Goal: Book appointment/travel/reservation

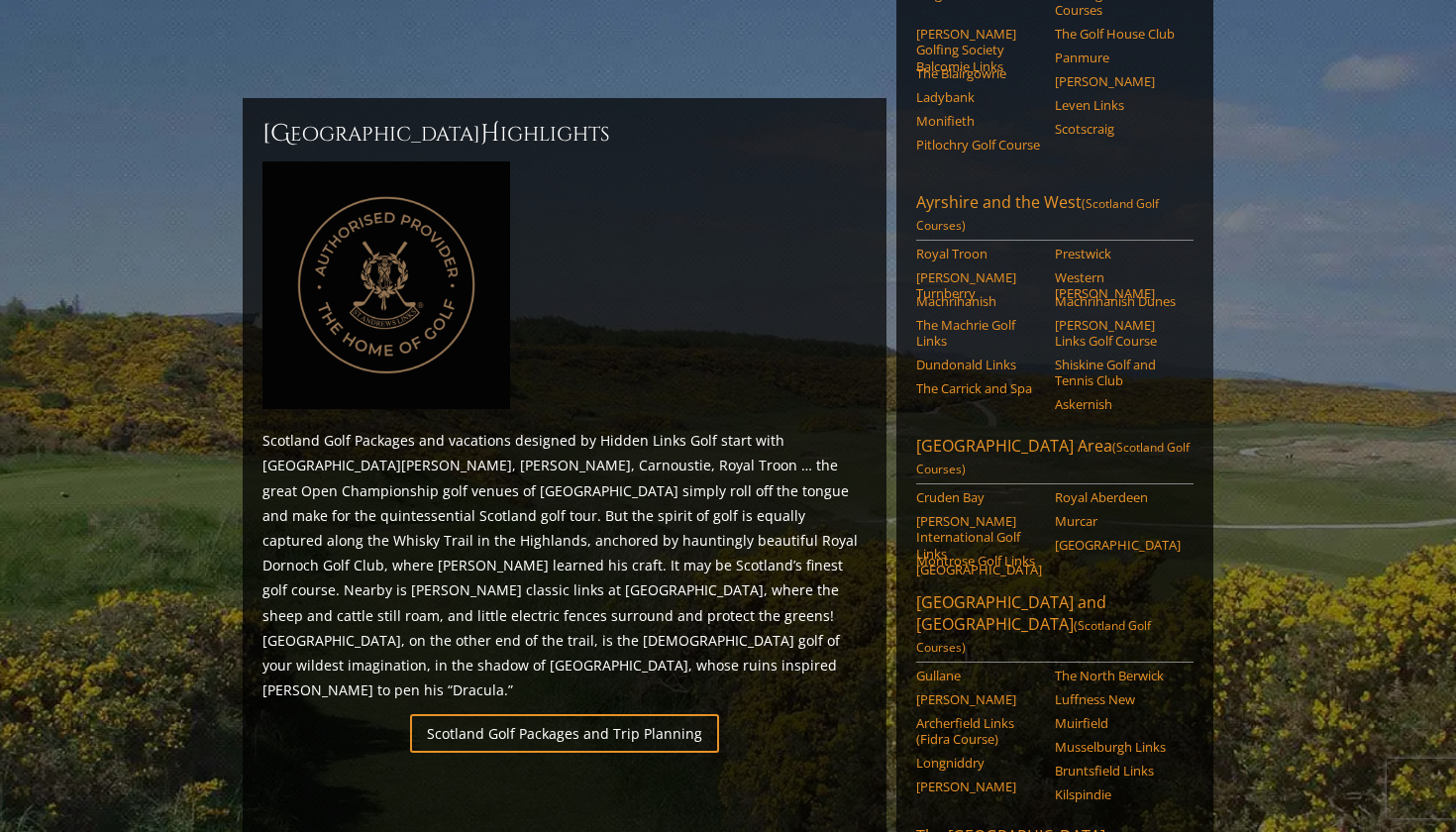
scroll to position [543, 0]
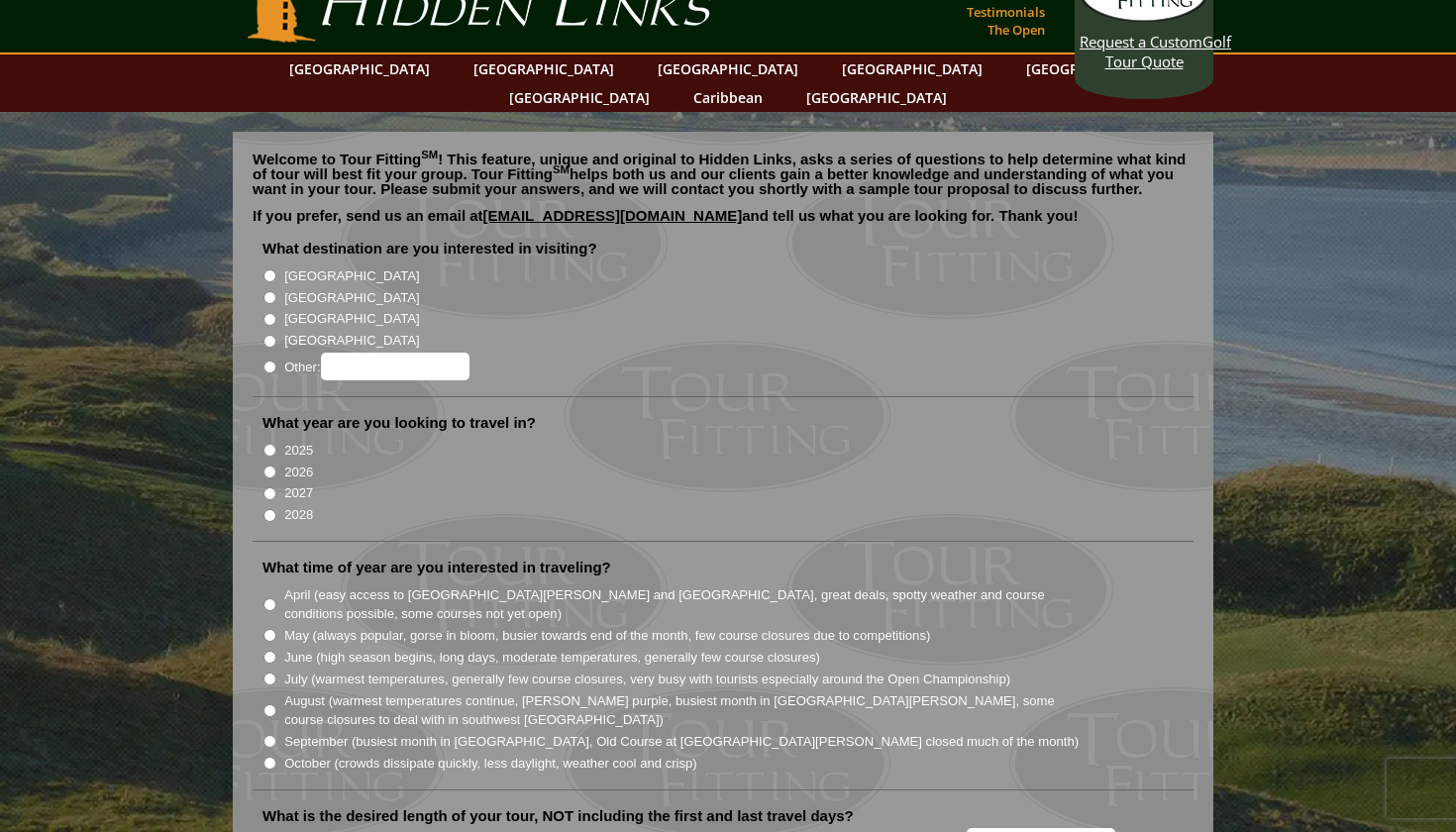
scroll to position [41, 0]
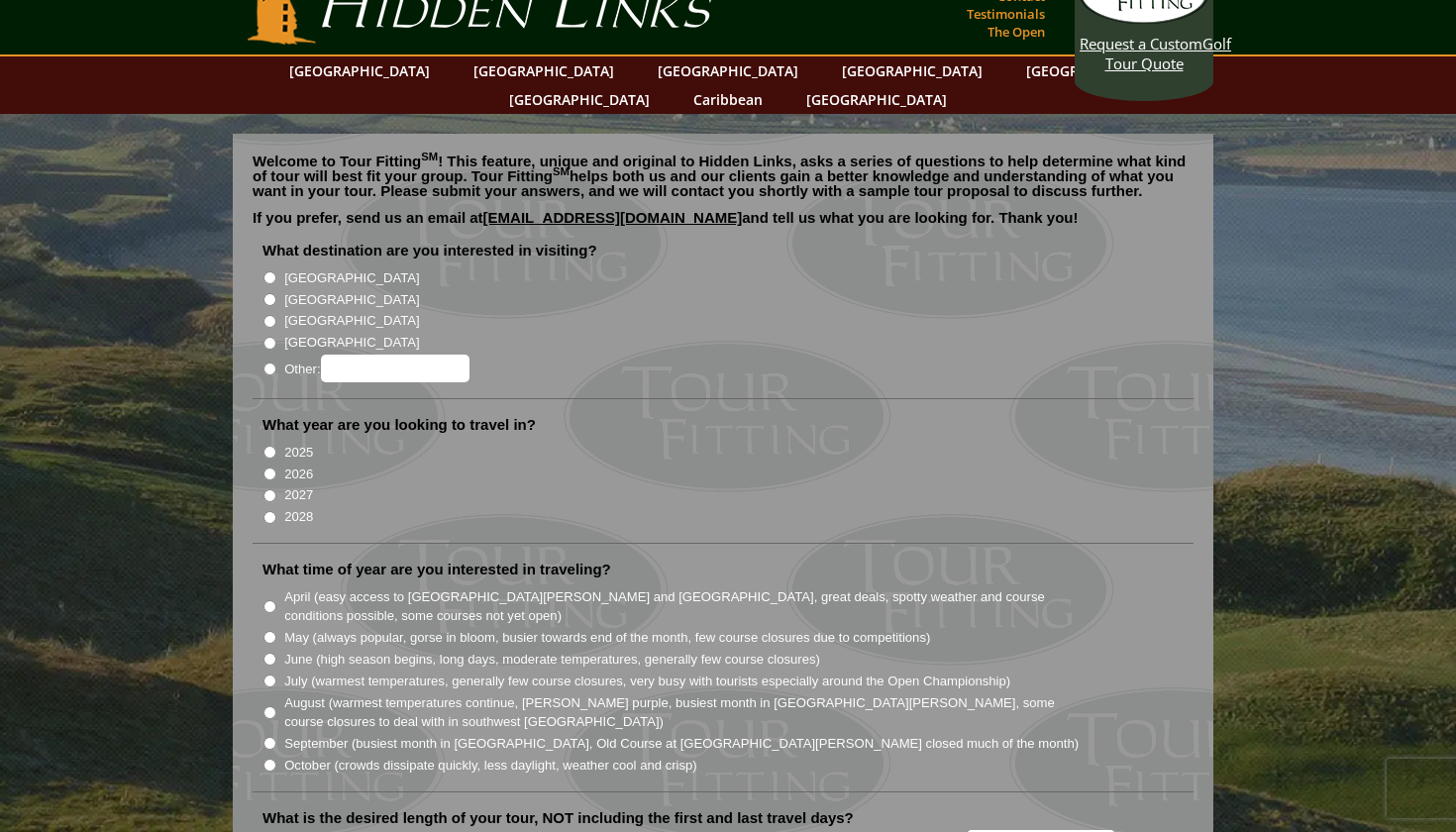
click at [268, 271] on input "[GEOGRAPHIC_DATA]" at bounding box center [269, 277] width 13 height 13
radio input "true"
click at [267, 293] on input "[GEOGRAPHIC_DATA]" at bounding box center [269, 299] width 13 height 13
radio input "true"
click at [269, 468] on input "2026" at bounding box center [269, 474] width 13 height 13
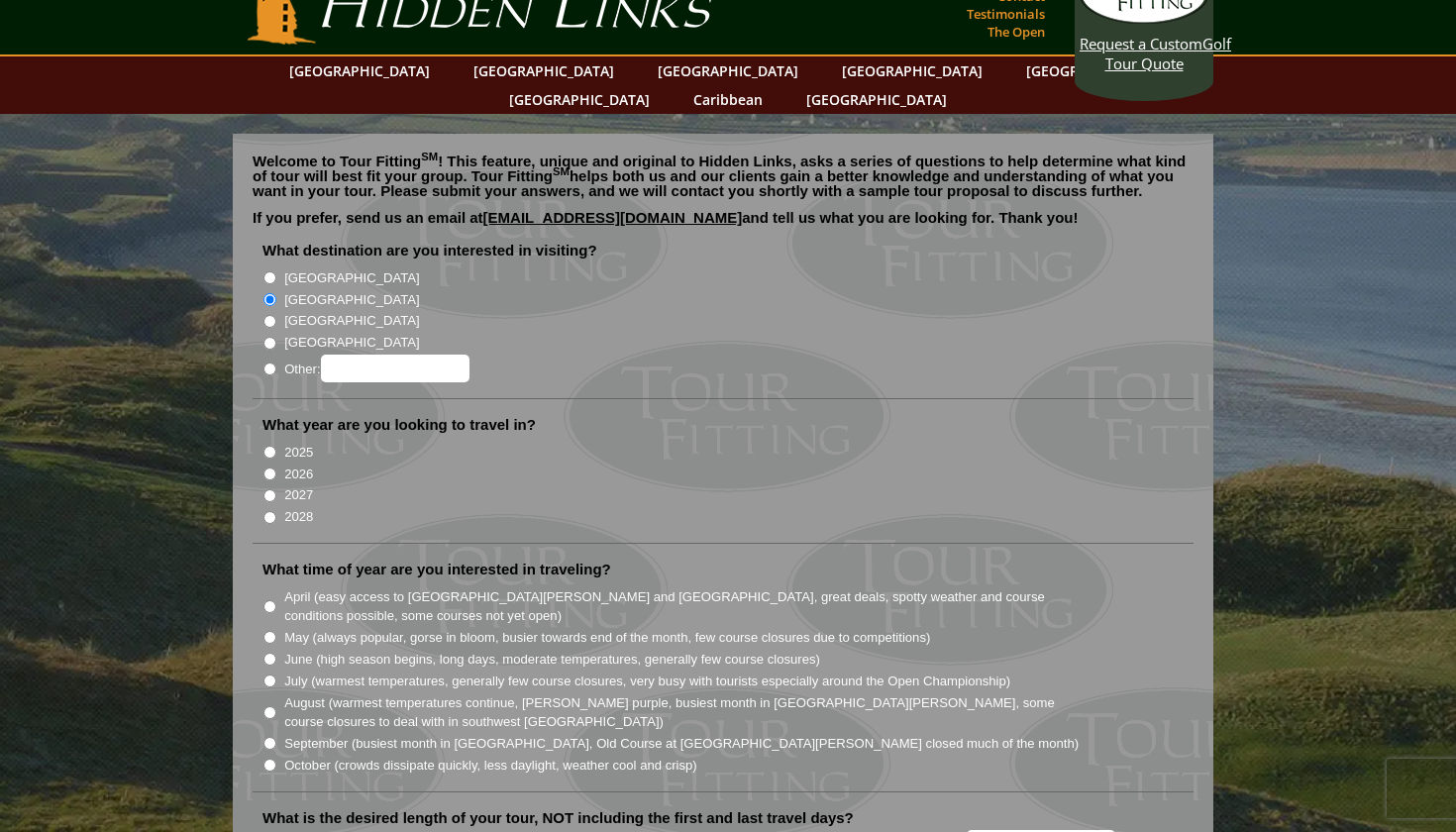
radio input "true"
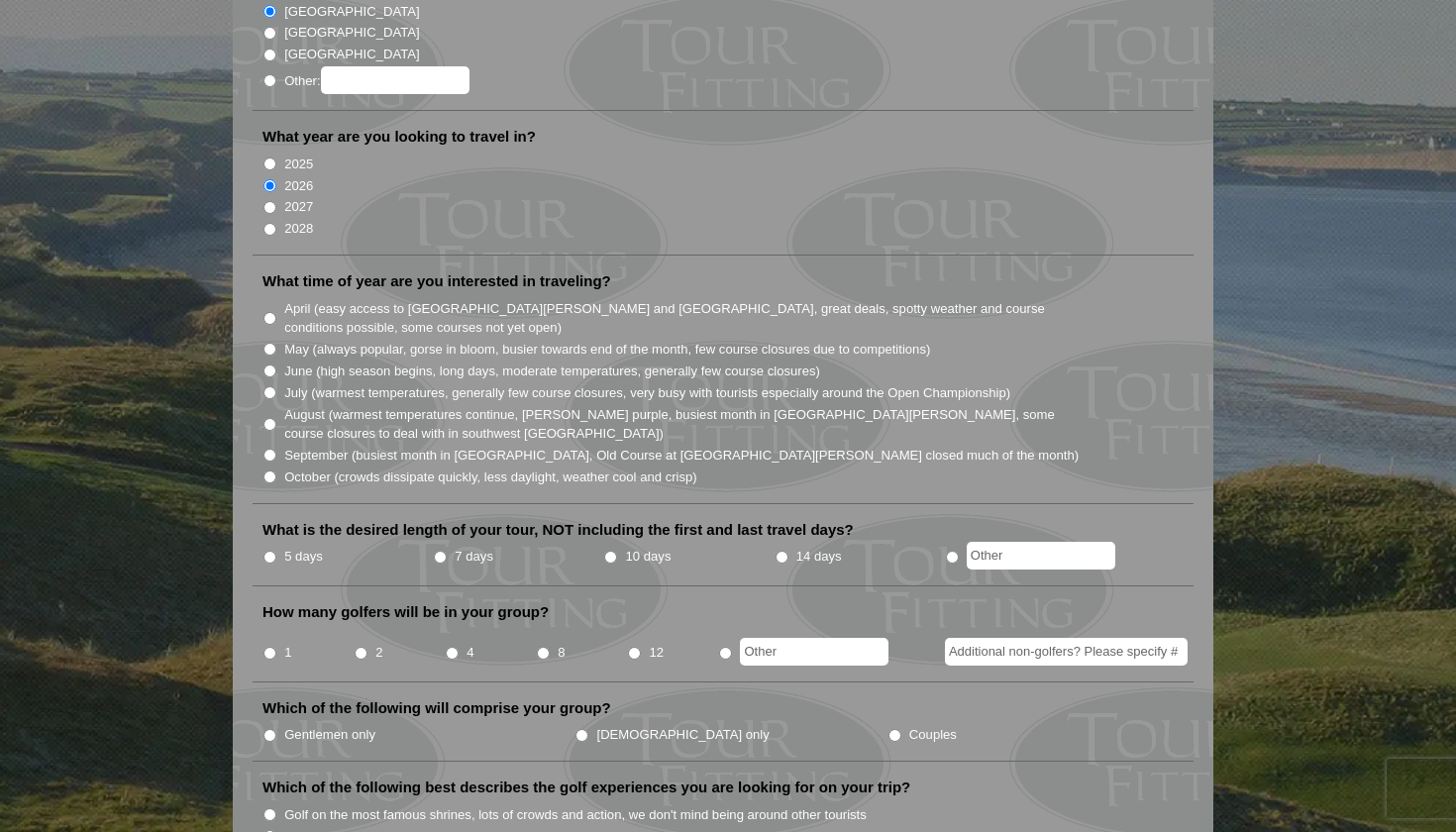
scroll to position [330, 0]
click at [268, 385] on input "July (warmest temperatures, generally few course closures, very busy with touri…" at bounding box center [269, 391] width 13 height 13
radio input "true"
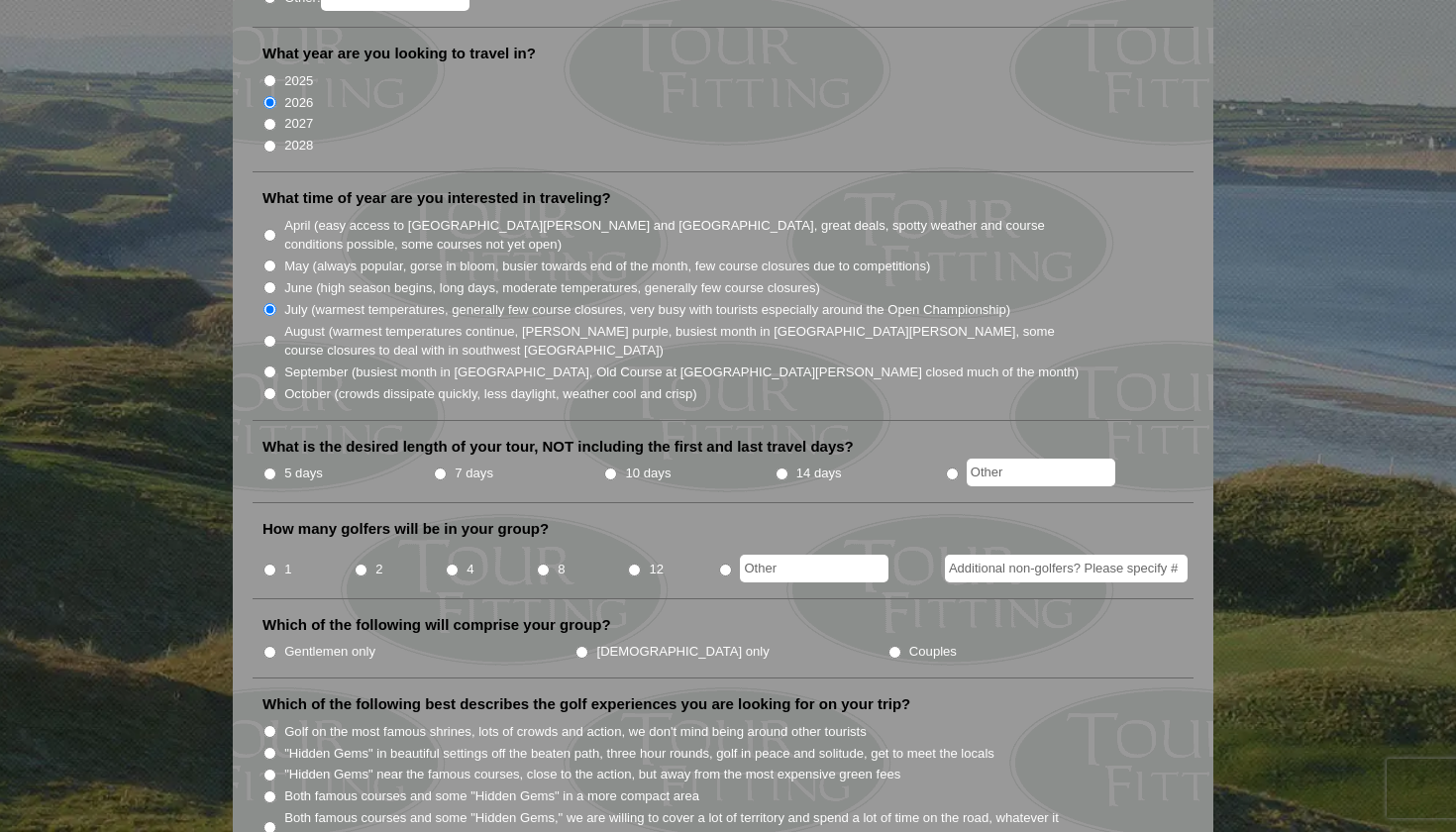
scroll to position [413, 0]
click at [270, 280] on input "June (high season begins, long days, moderate temperatures, generally few cours…" at bounding box center [269, 286] width 13 height 13
radio input "true"
click at [441, 467] on input "7 days" at bounding box center [440, 473] width 13 height 13
radio input "true"
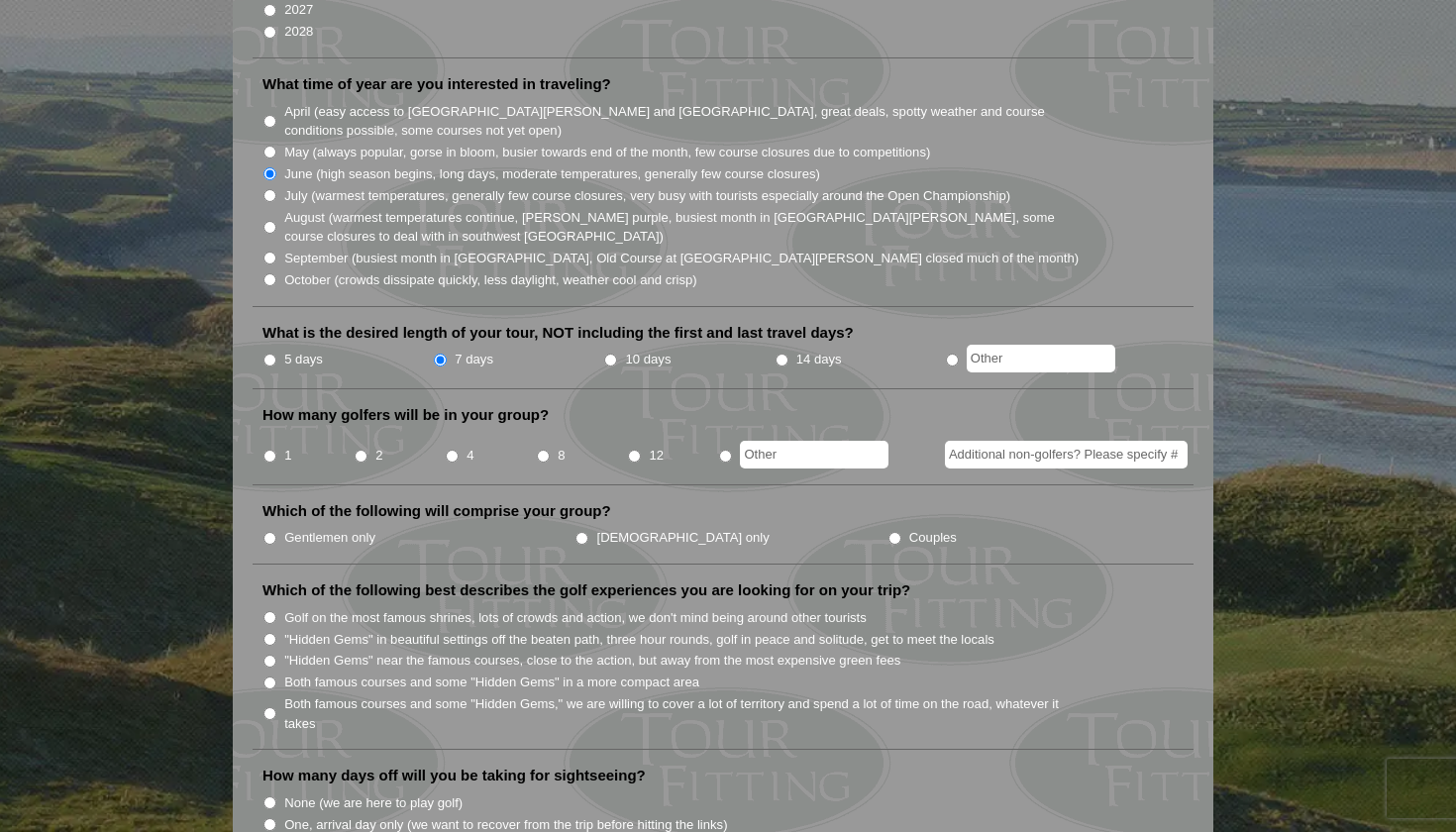
scroll to position [536, 0]
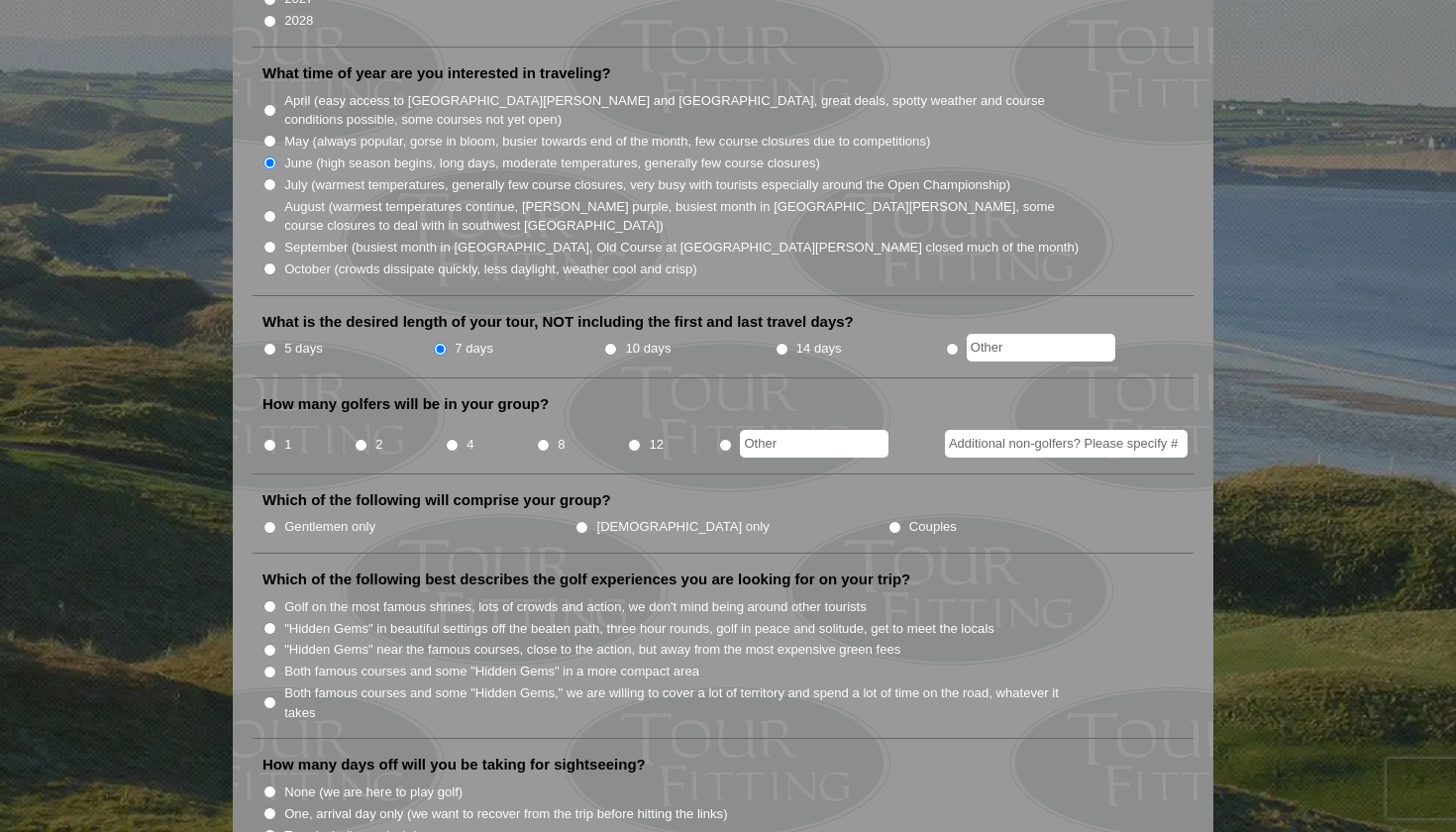
click at [267, 439] on input "1" at bounding box center [269, 445] width 13 height 13
radio input "true"
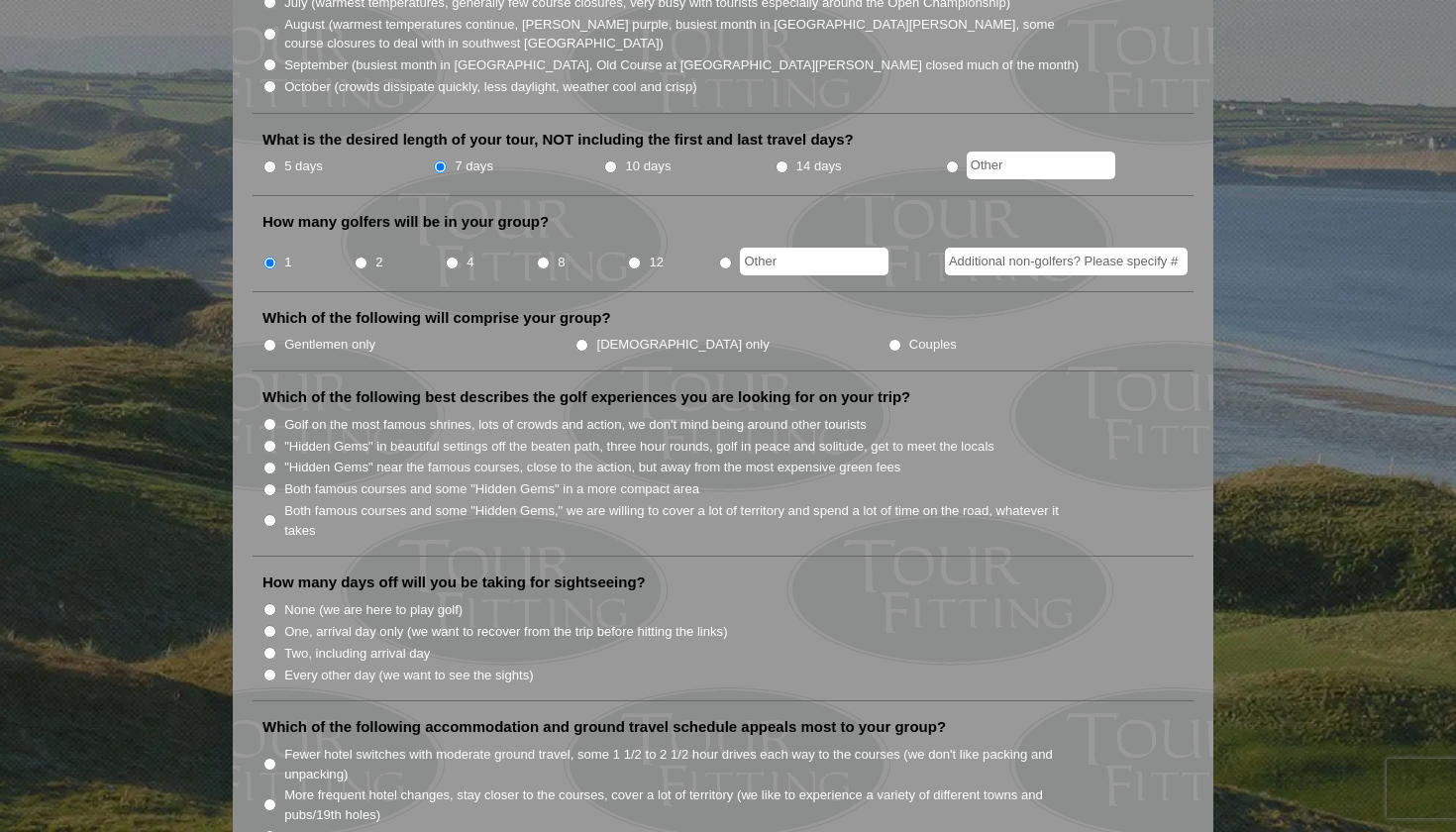
scroll to position [722, 0]
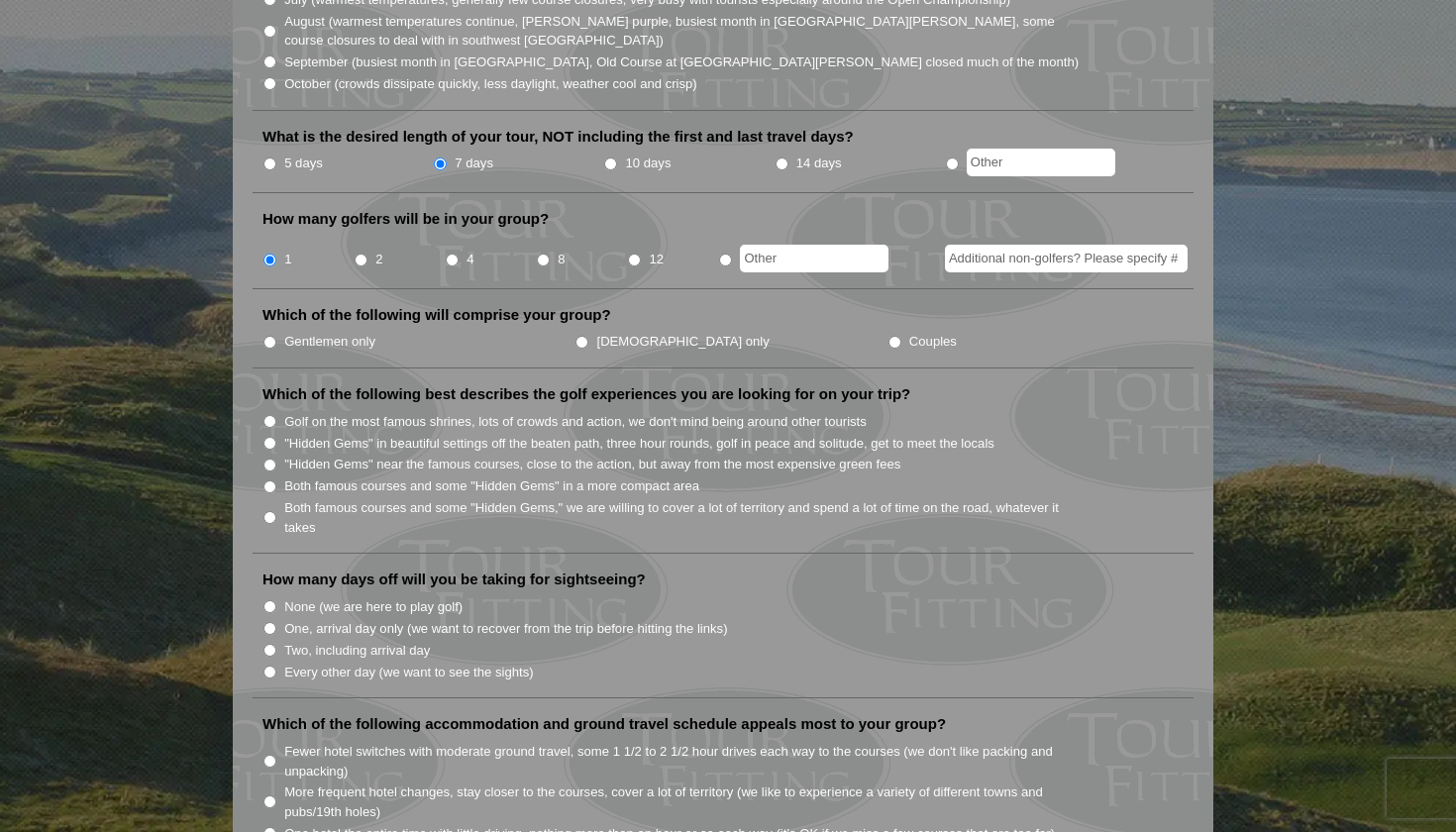
click at [306, 332] on label "Gentlemen only" at bounding box center [330, 342] width 91 height 20
click at [276, 336] on input "Gentlemen only" at bounding box center [269, 342] width 13 height 13
radio input "true"
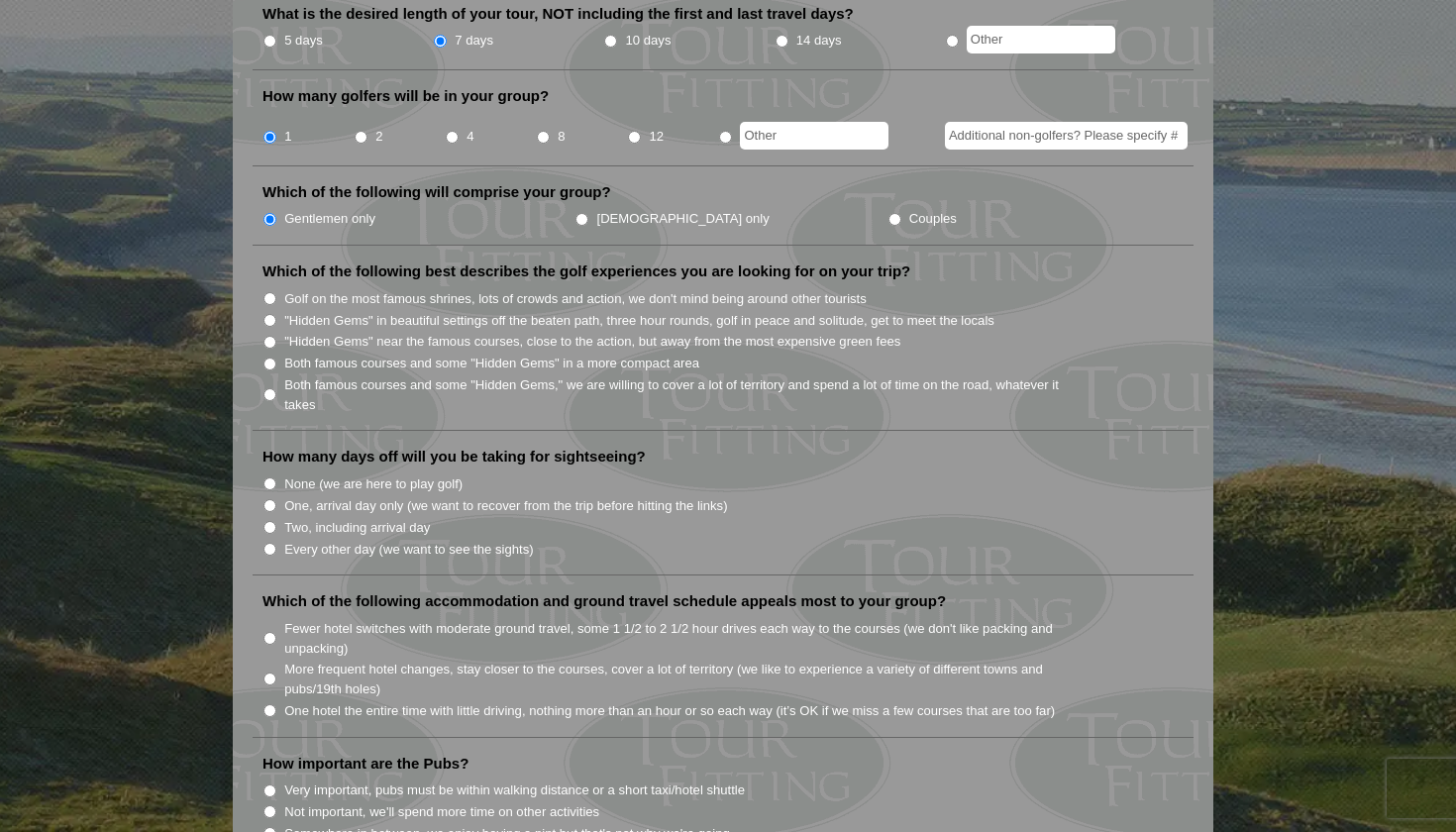
scroll to position [846, 0]
click at [268, 313] on input ""Hidden Gems" in beautiful settings off the beaten path, three hour rounds, gol…" at bounding box center [269, 319] width 13 height 13
radio input "true"
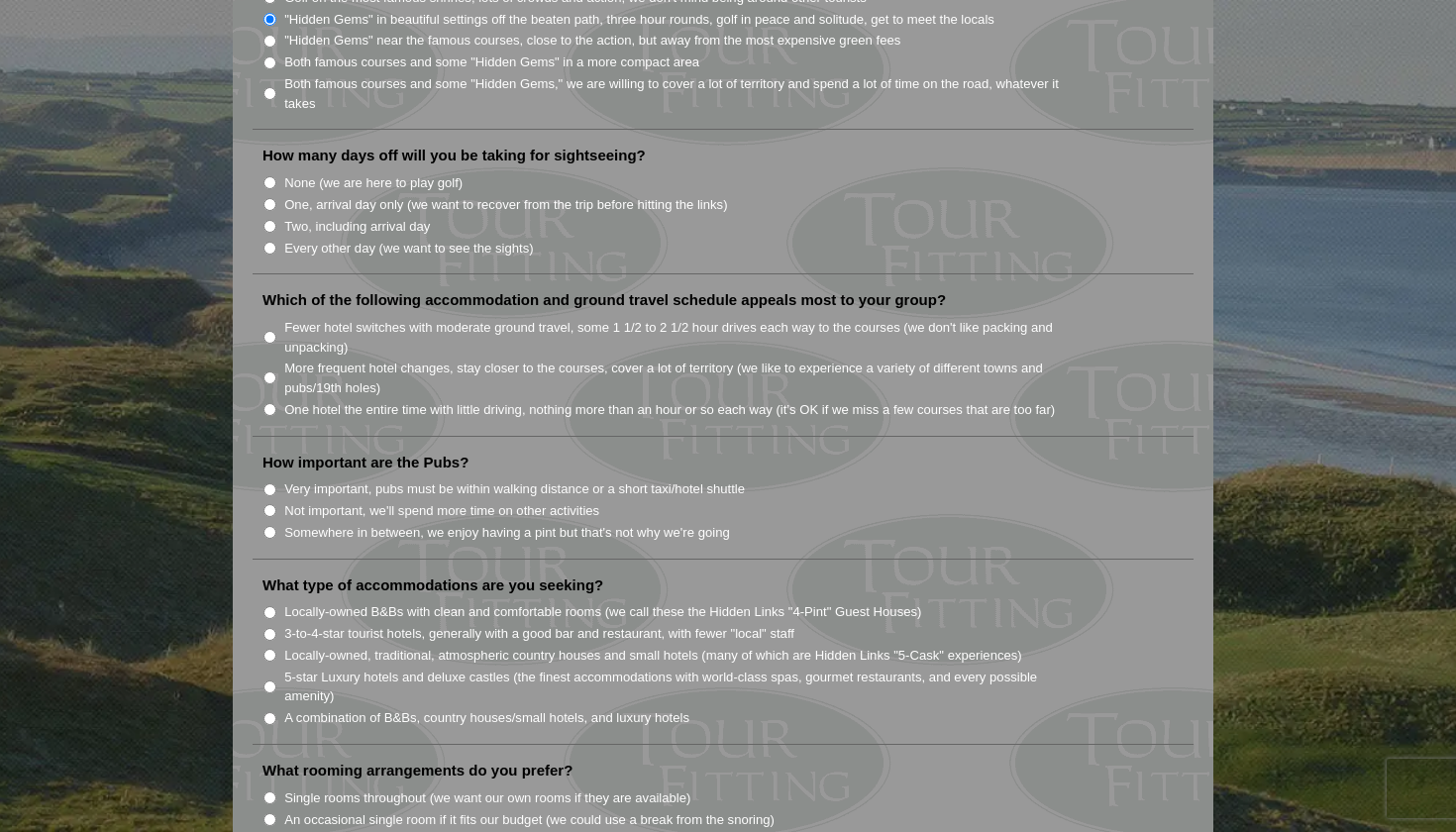
scroll to position [1148, 0]
click at [267, 175] on input "None (we are here to play golf)" at bounding box center [269, 181] width 13 height 13
radio input "true"
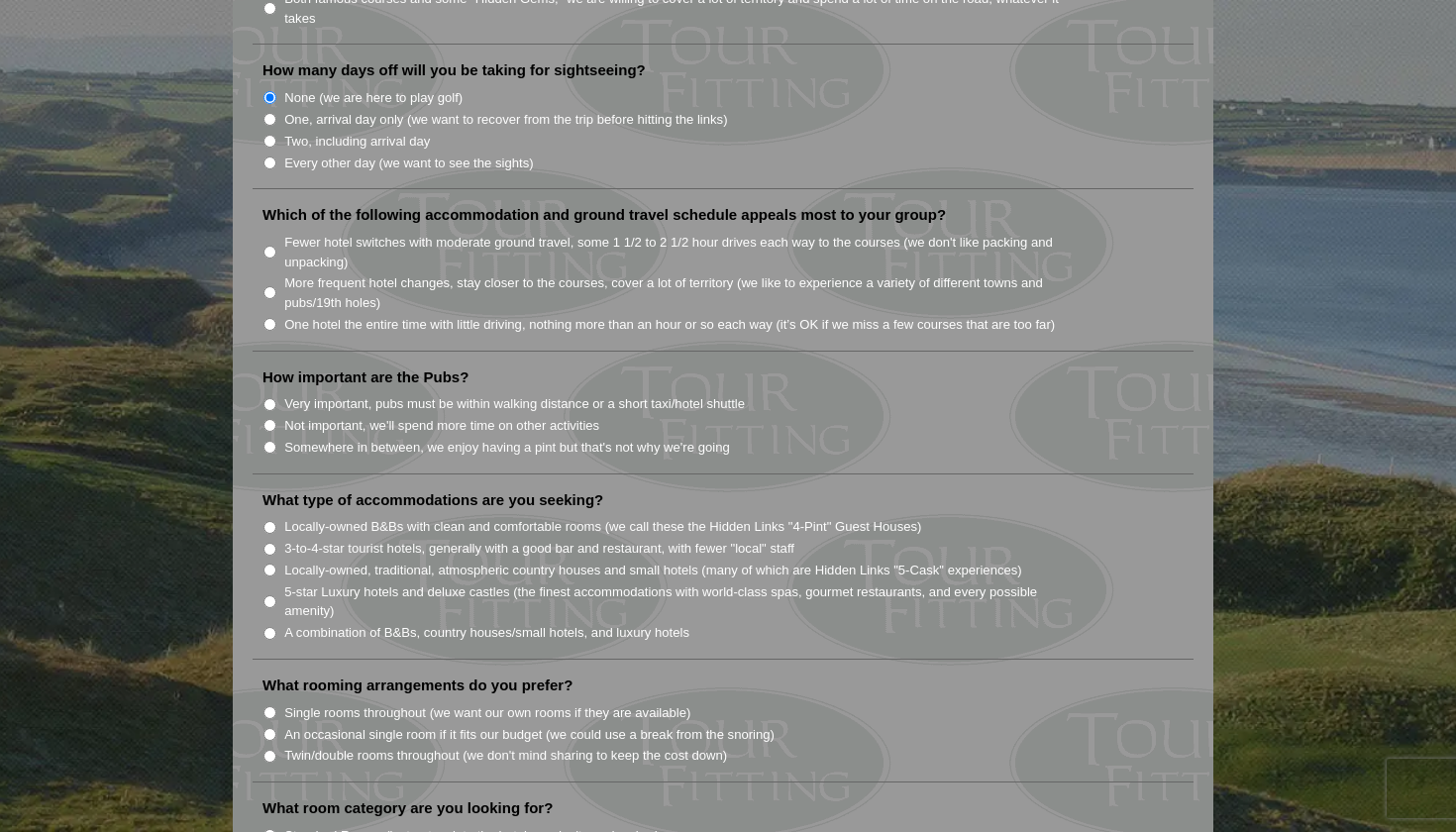
scroll to position [1231, 0]
click at [270, 285] on input "More frequent hotel changes, stay closer to the courses, cover a lot of territo…" at bounding box center [269, 291] width 13 height 13
radio input "true"
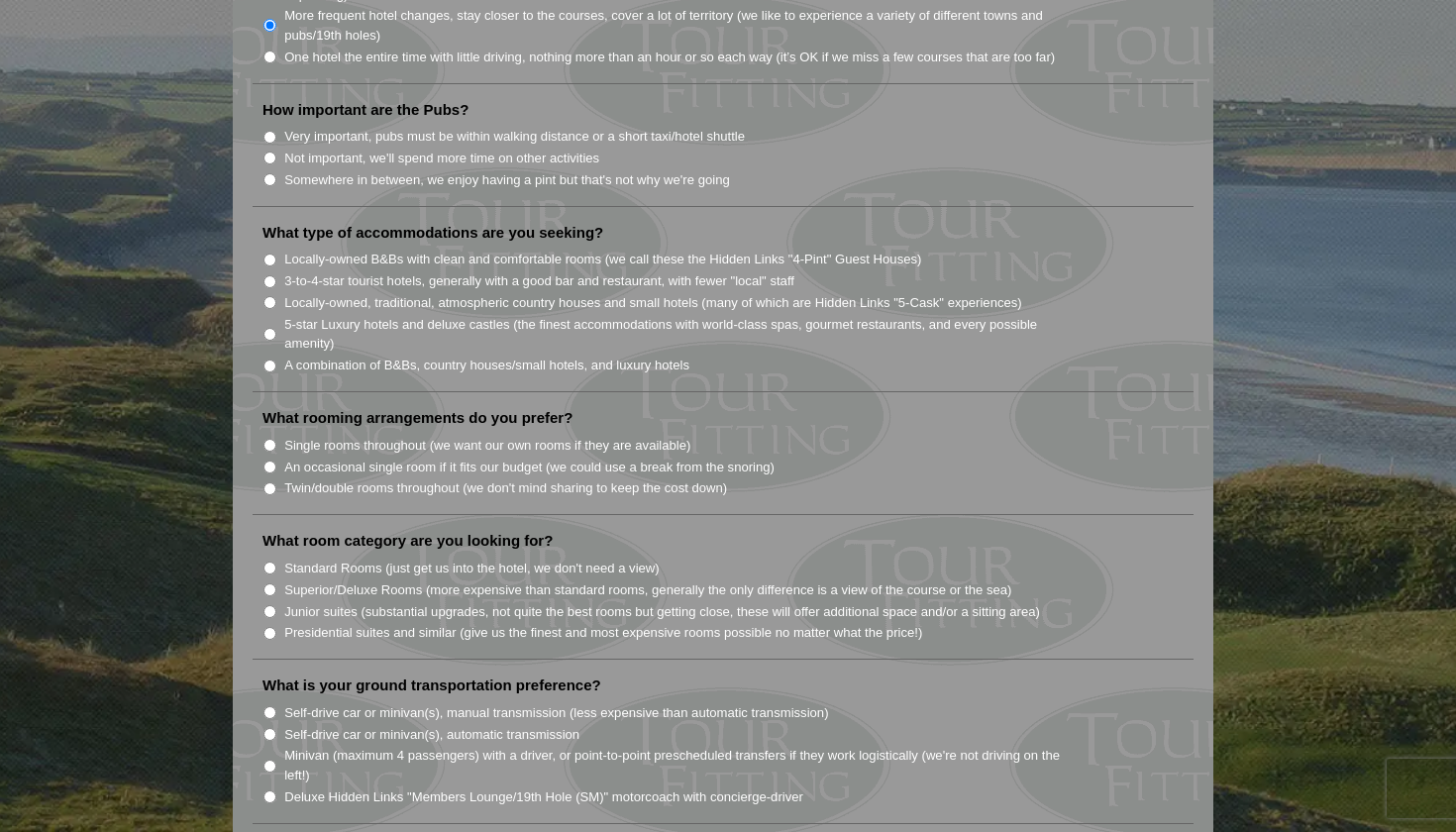
scroll to position [1499, 0]
click at [273, 173] on input "Somewhere in between, we enjoy having a pint but that's not why we're going" at bounding box center [269, 179] width 13 height 13
radio input "true"
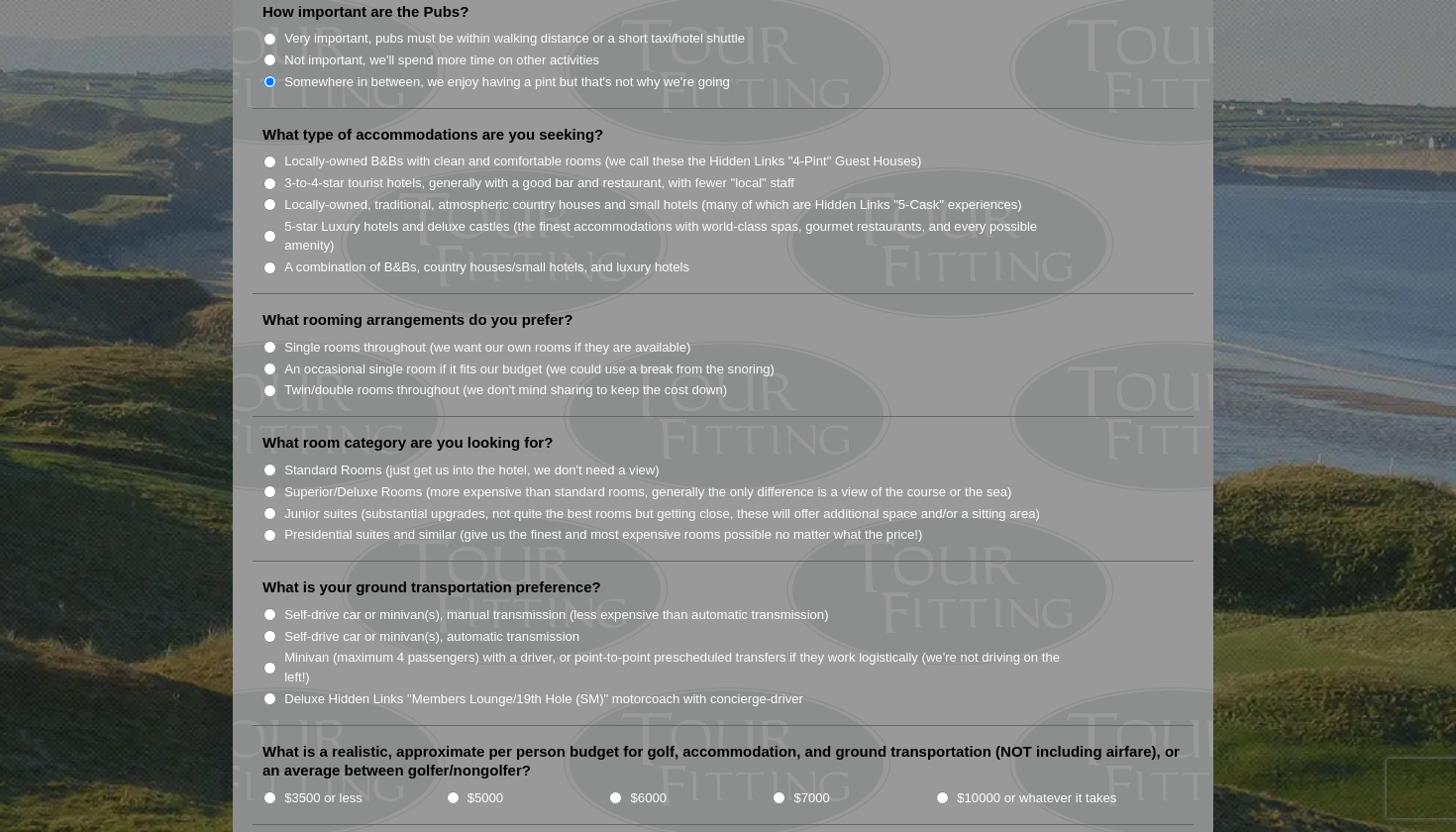
scroll to position [1596, 0]
click at [271, 197] on input "Locally-owned, traditional, atmospheric country houses and small hotels (many o…" at bounding box center [269, 203] width 13 height 13
radio input "true"
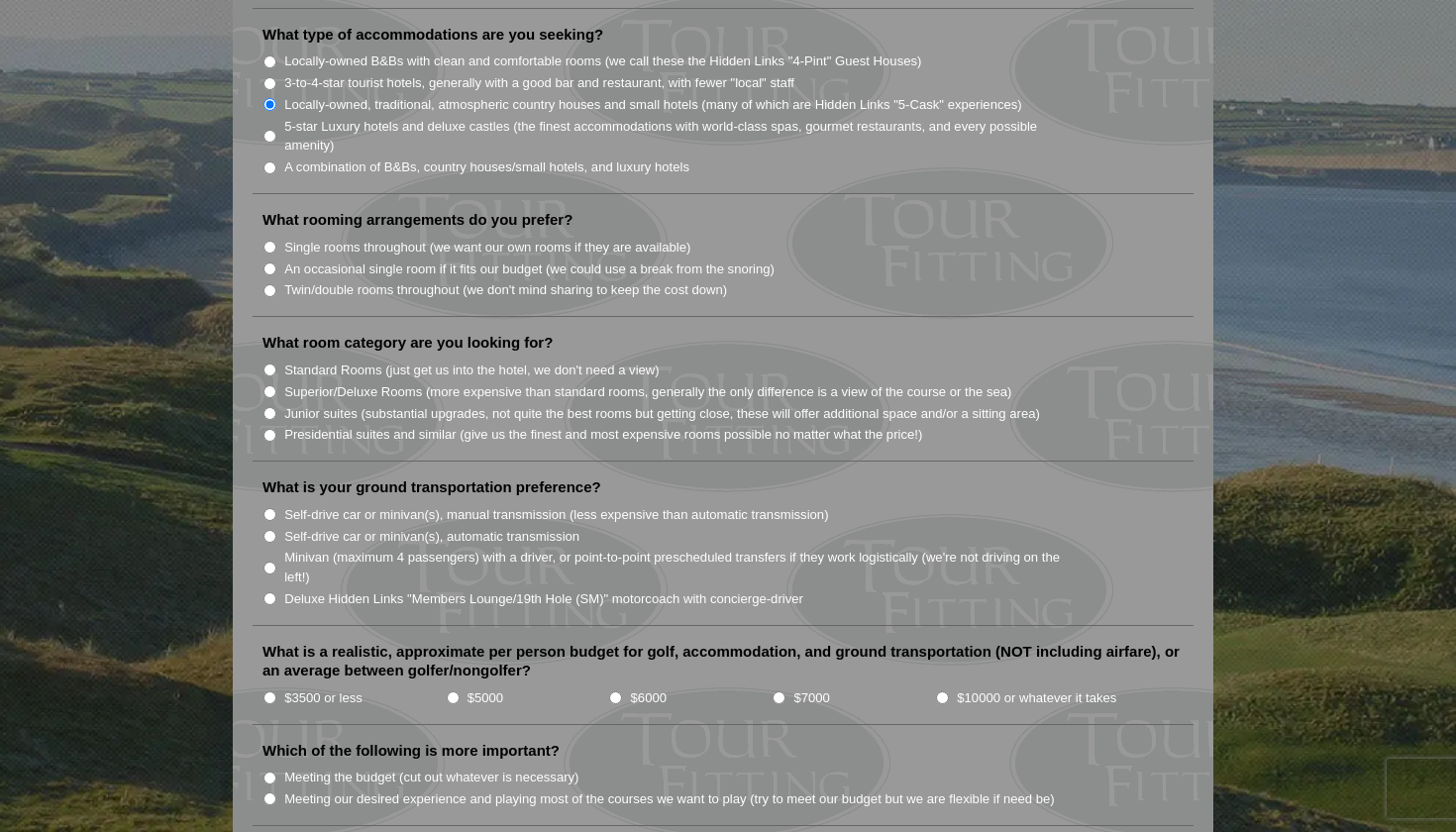
scroll to position [1704, 0]
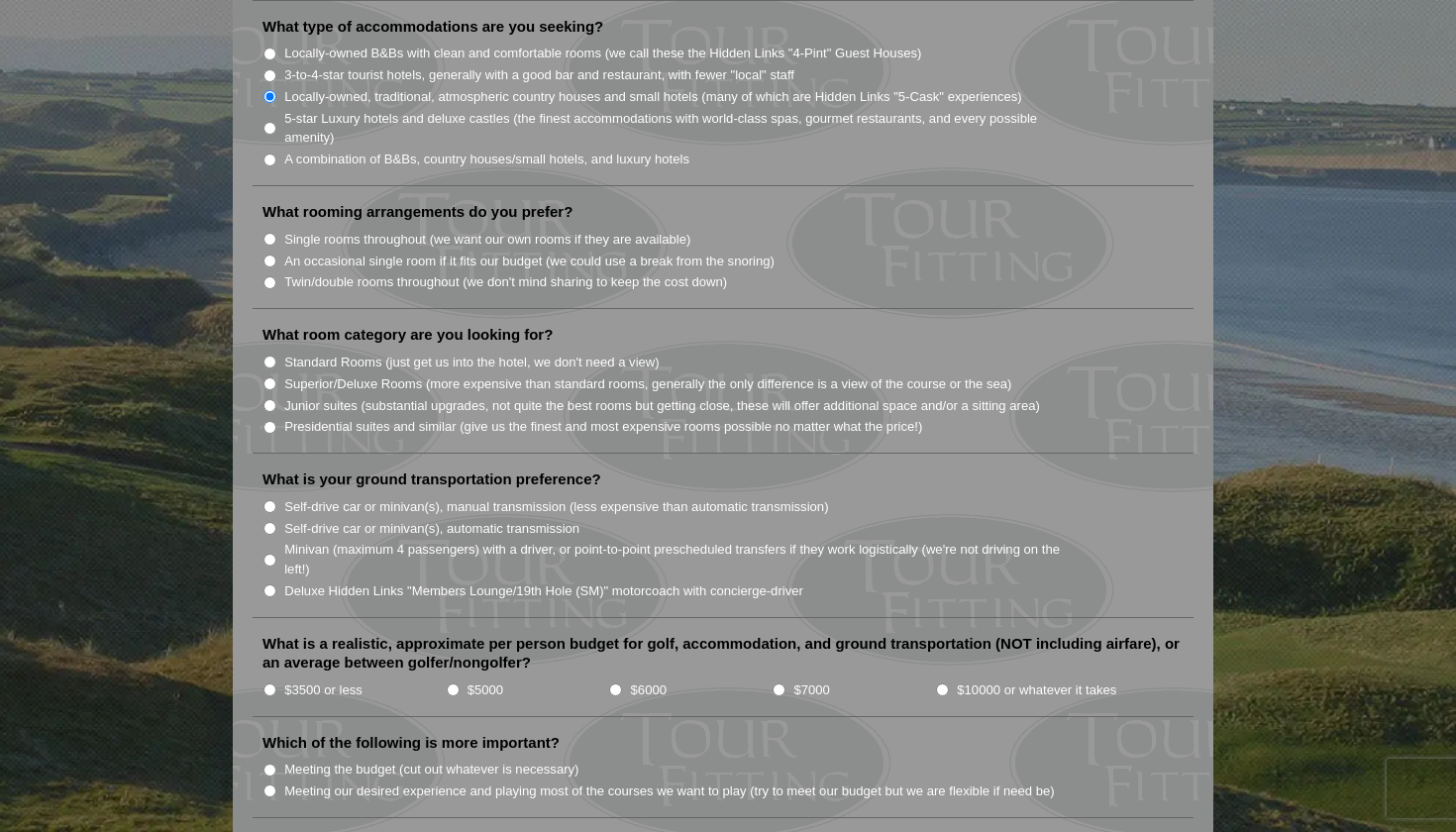
click at [271, 232] on input "Single rooms throughout (we want our own rooms if they are available)" at bounding box center [269, 238] width 13 height 13
radio input "true"
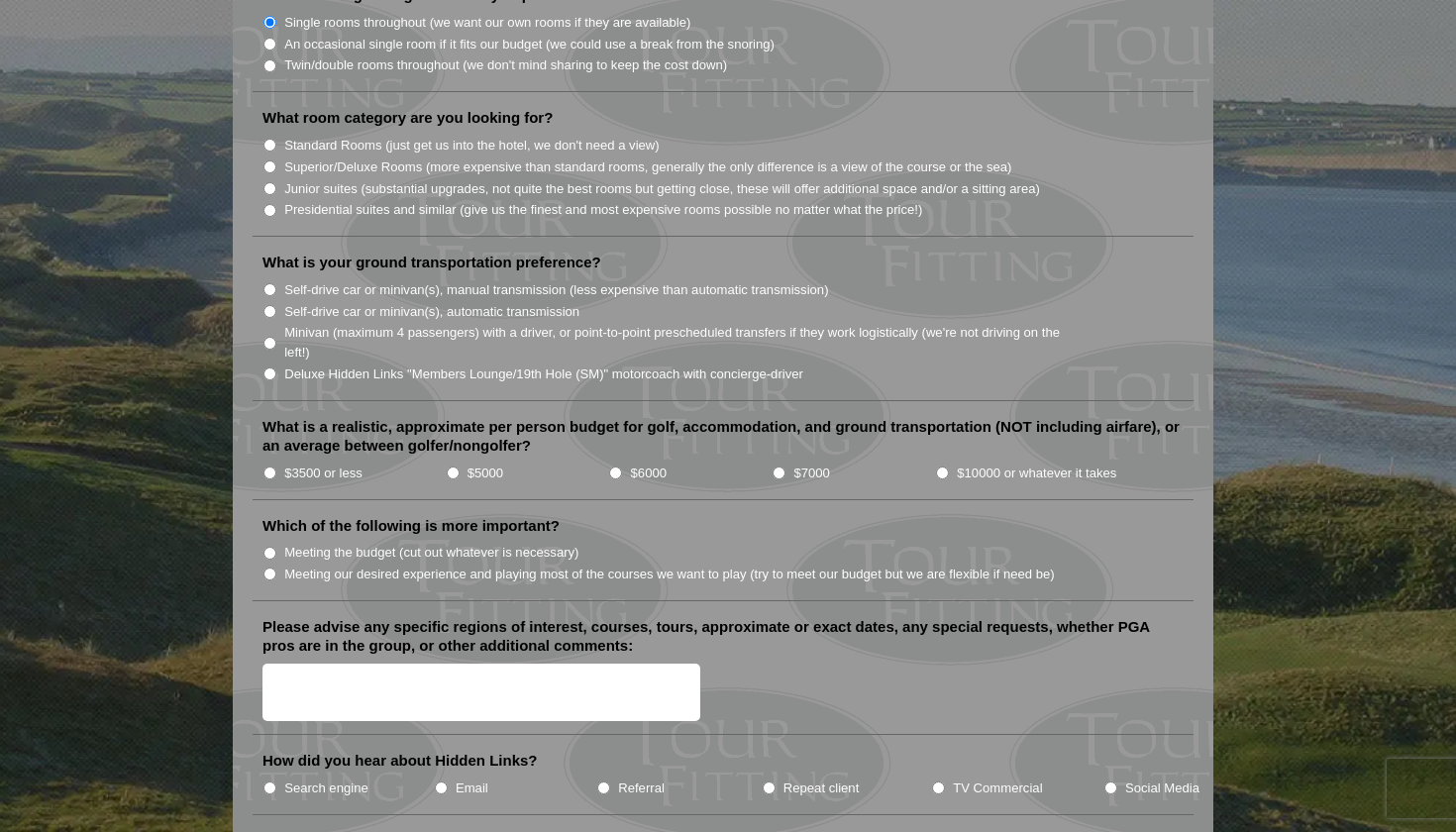
scroll to position [1930, 0]
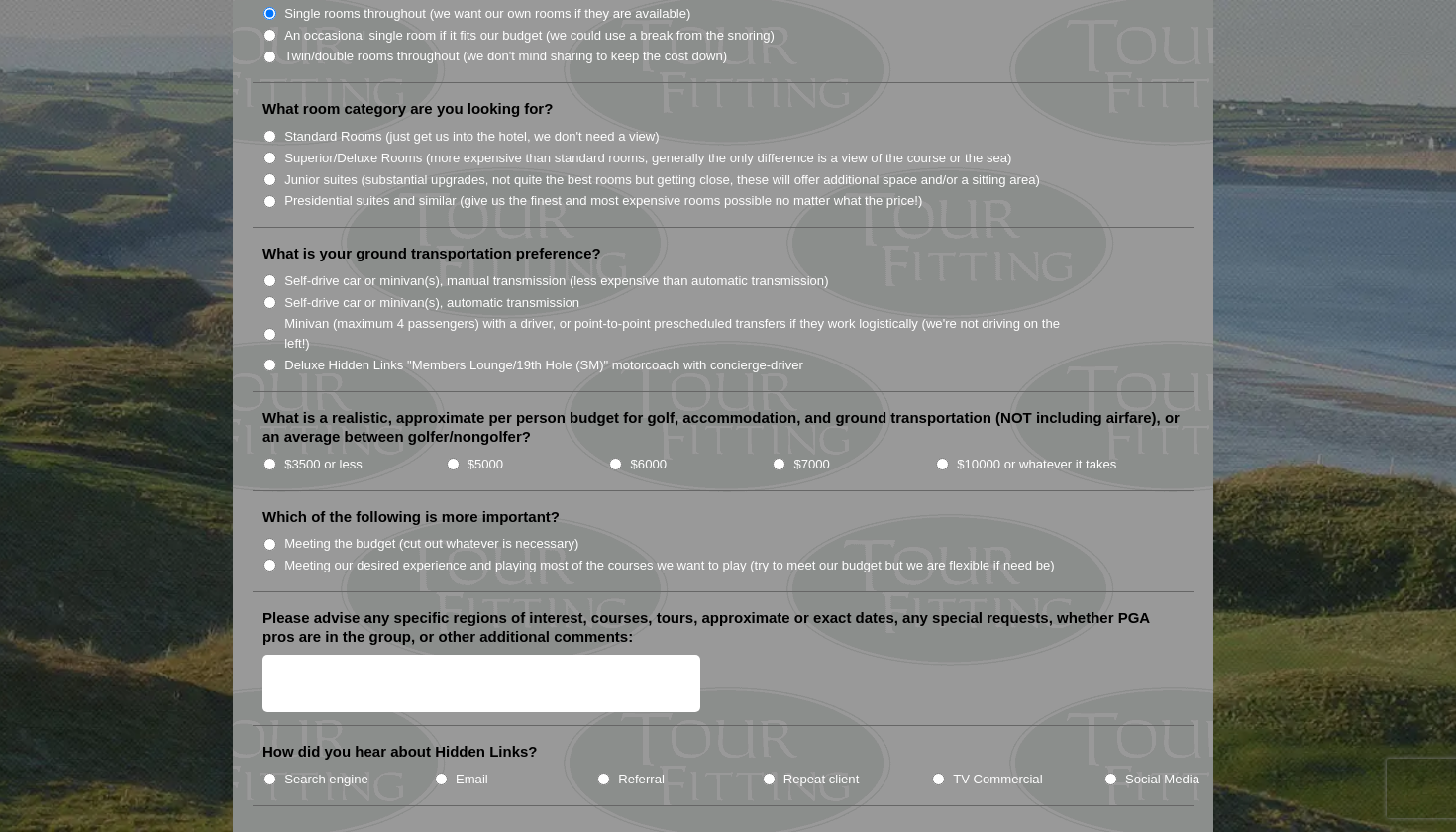
click at [274, 152] on input "Superior/Deluxe Rooms (more expensive than standard rooms, generally the only d…" at bounding box center [269, 158] width 13 height 13
radio input "true"
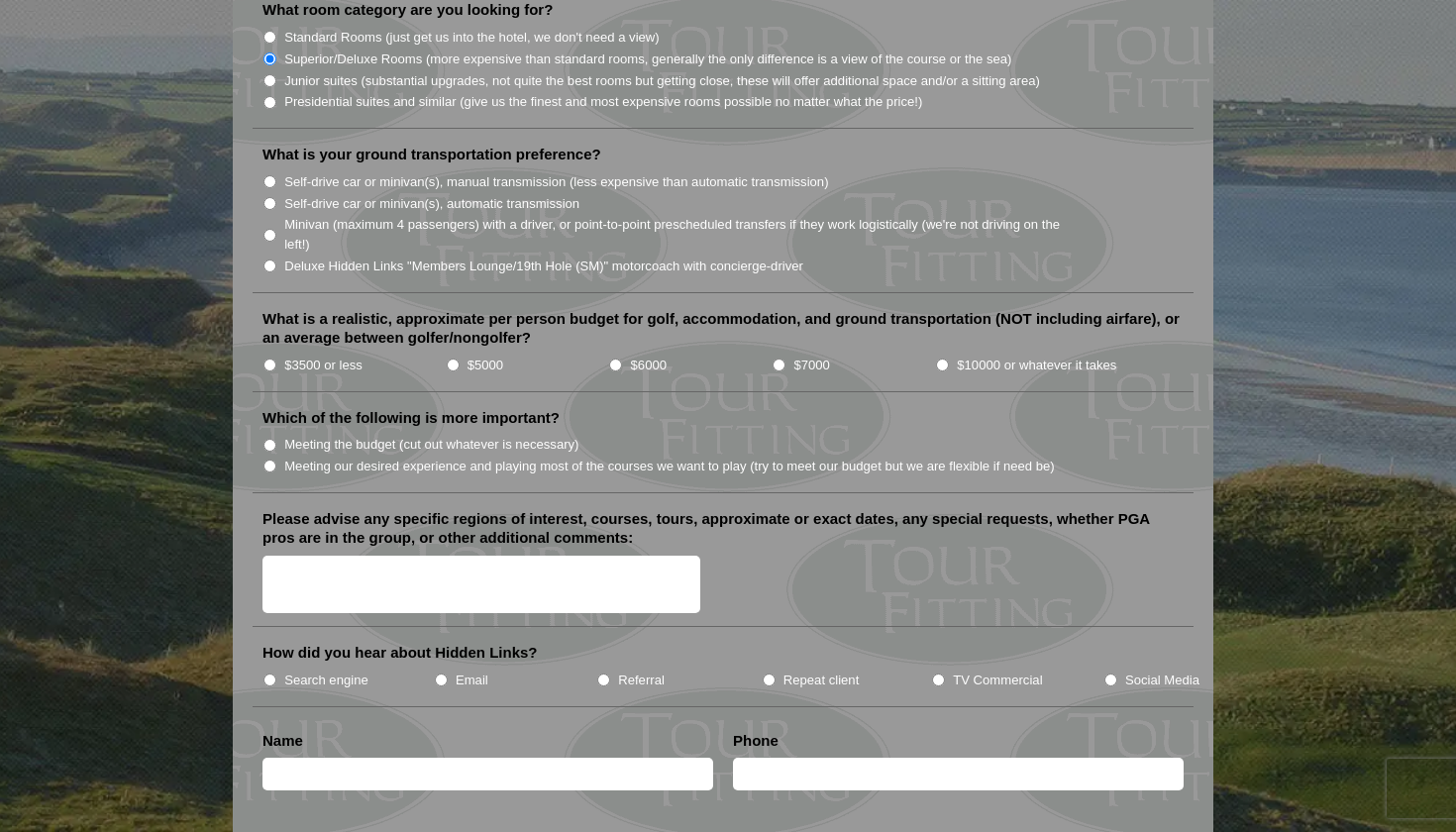
scroll to position [2029, 0]
click at [270, 196] on input "Self-drive car or minivan(s), automatic transmission" at bounding box center [269, 202] width 13 height 13
radio input "true"
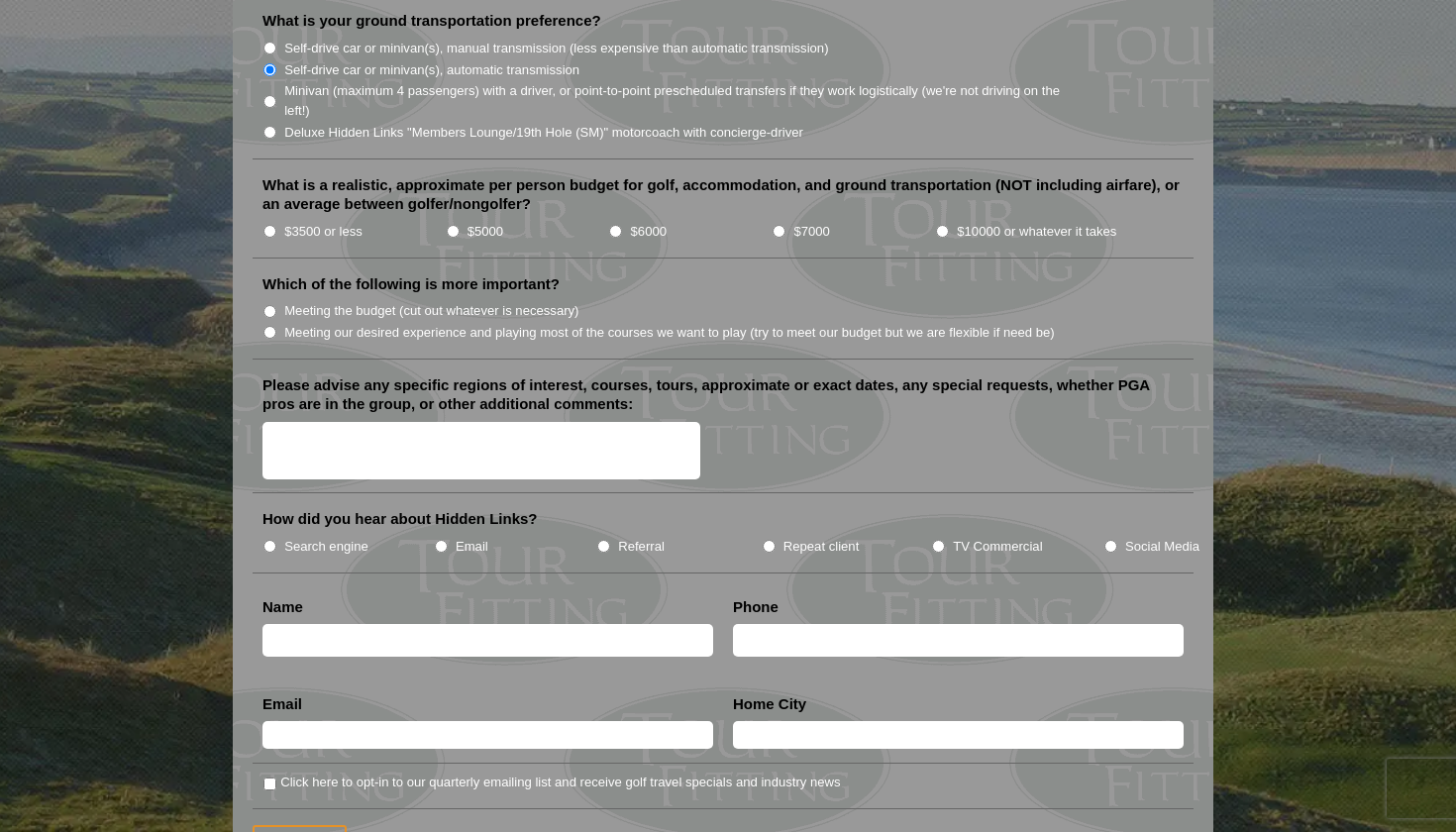
scroll to position [2164, 0]
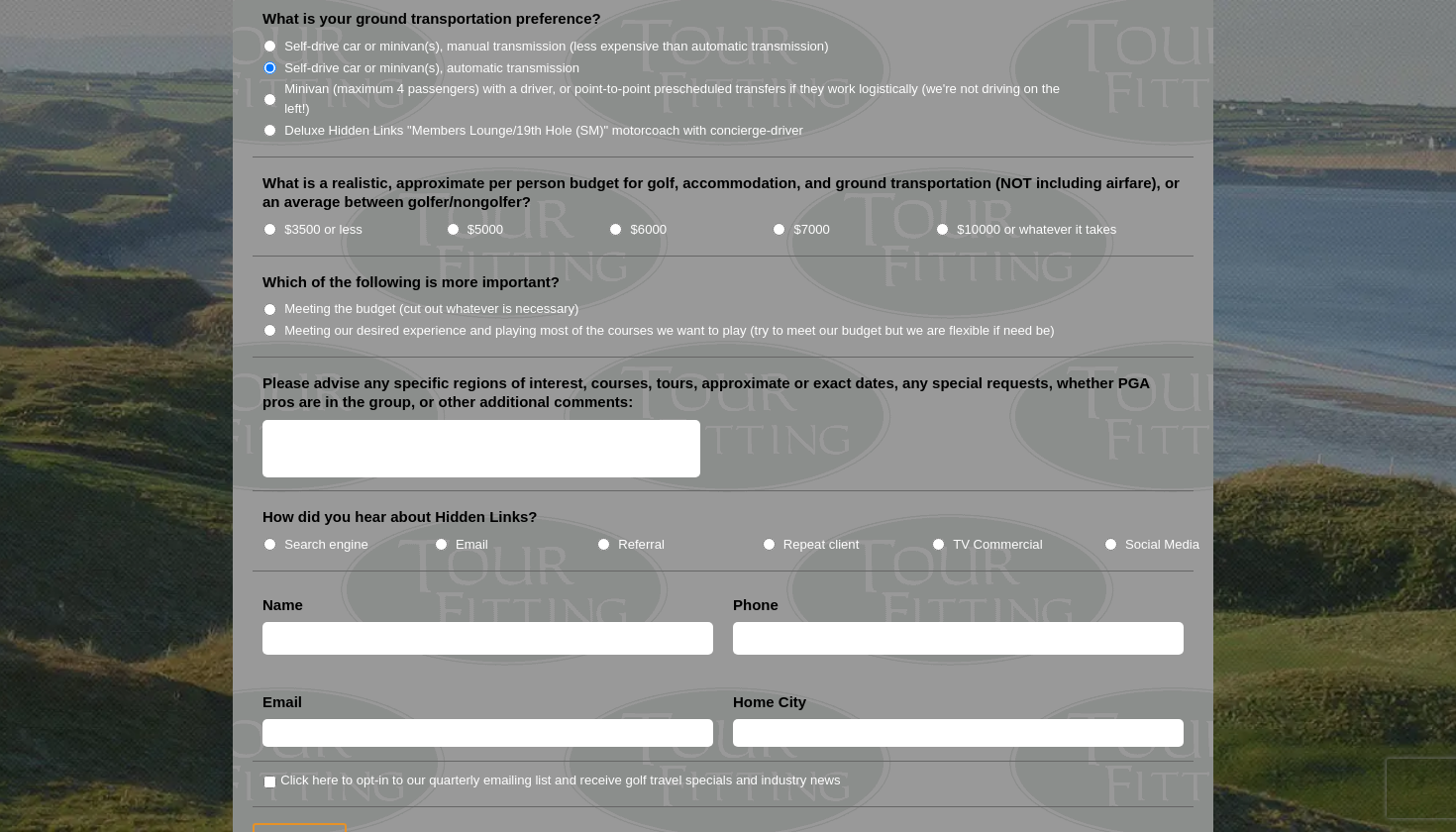
click at [452, 222] on input "$5000" at bounding box center [453, 228] width 13 height 13
radio input "true"
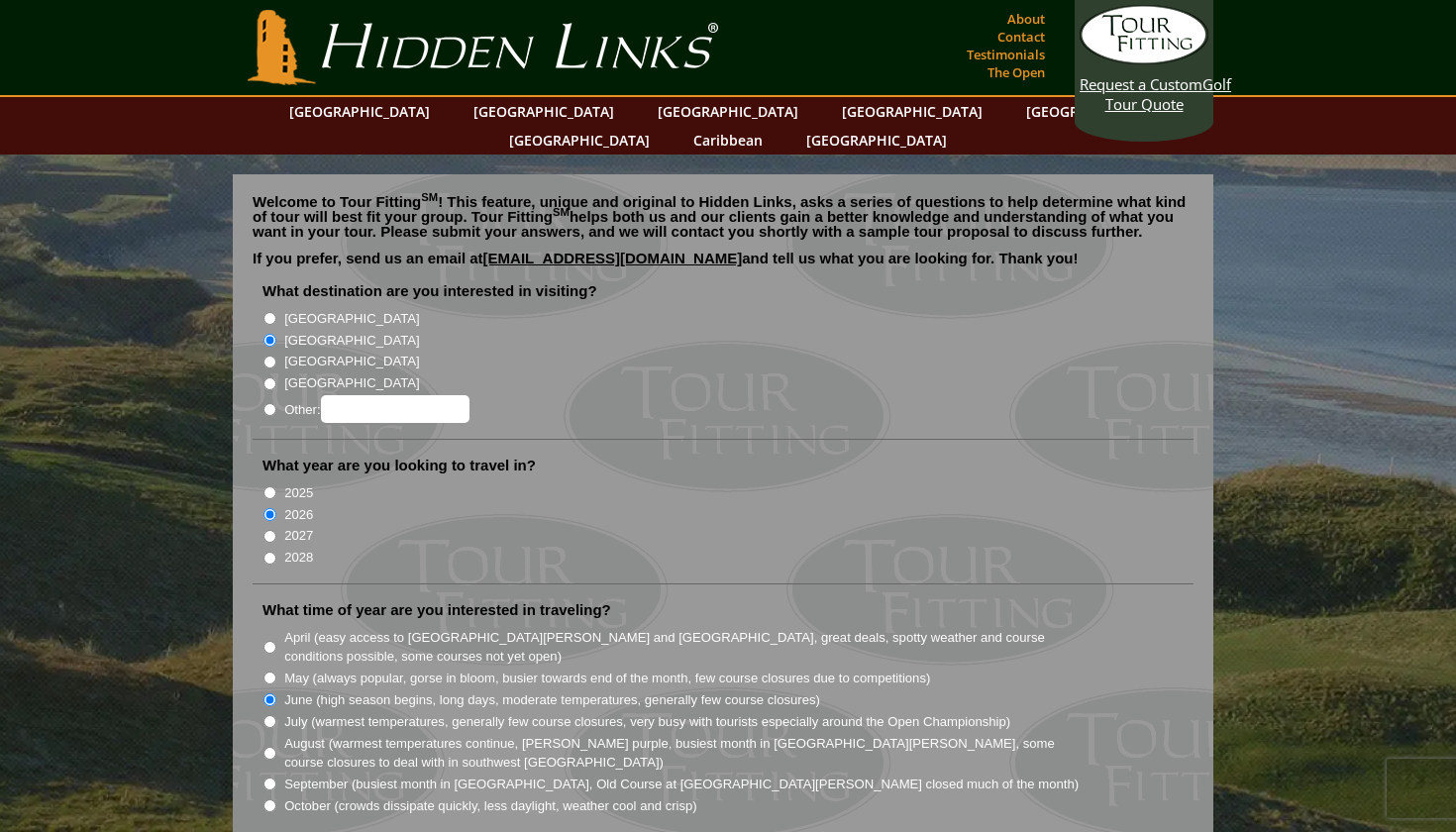
scroll to position [0, 0]
click at [494, 112] on link "[GEOGRAPHIC_DATA]" at bounding box center [544, 111] width 161 height 29
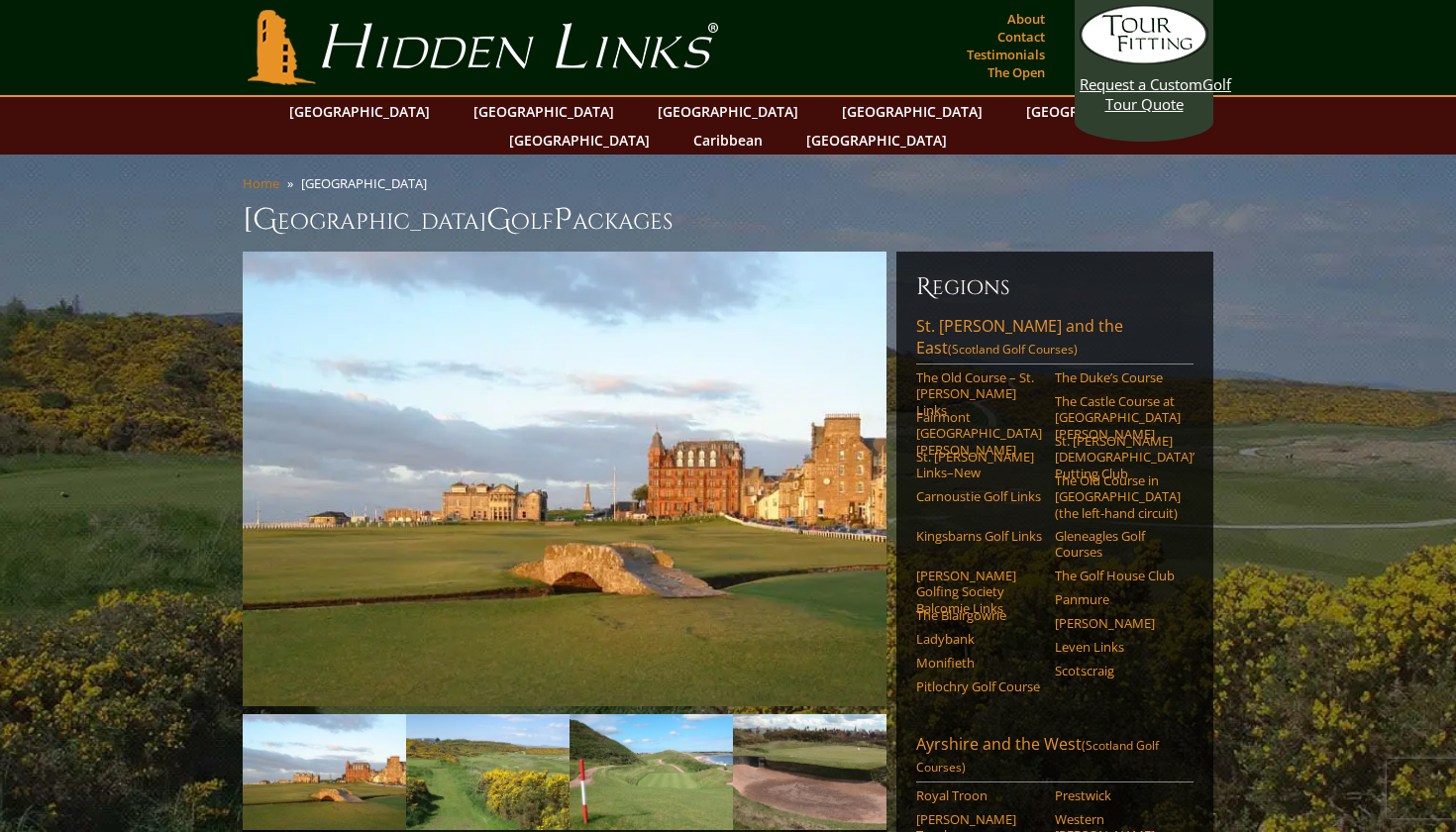
click at [265, 175] on link "Home" at bounding box center [260, 184] width 37 height 18
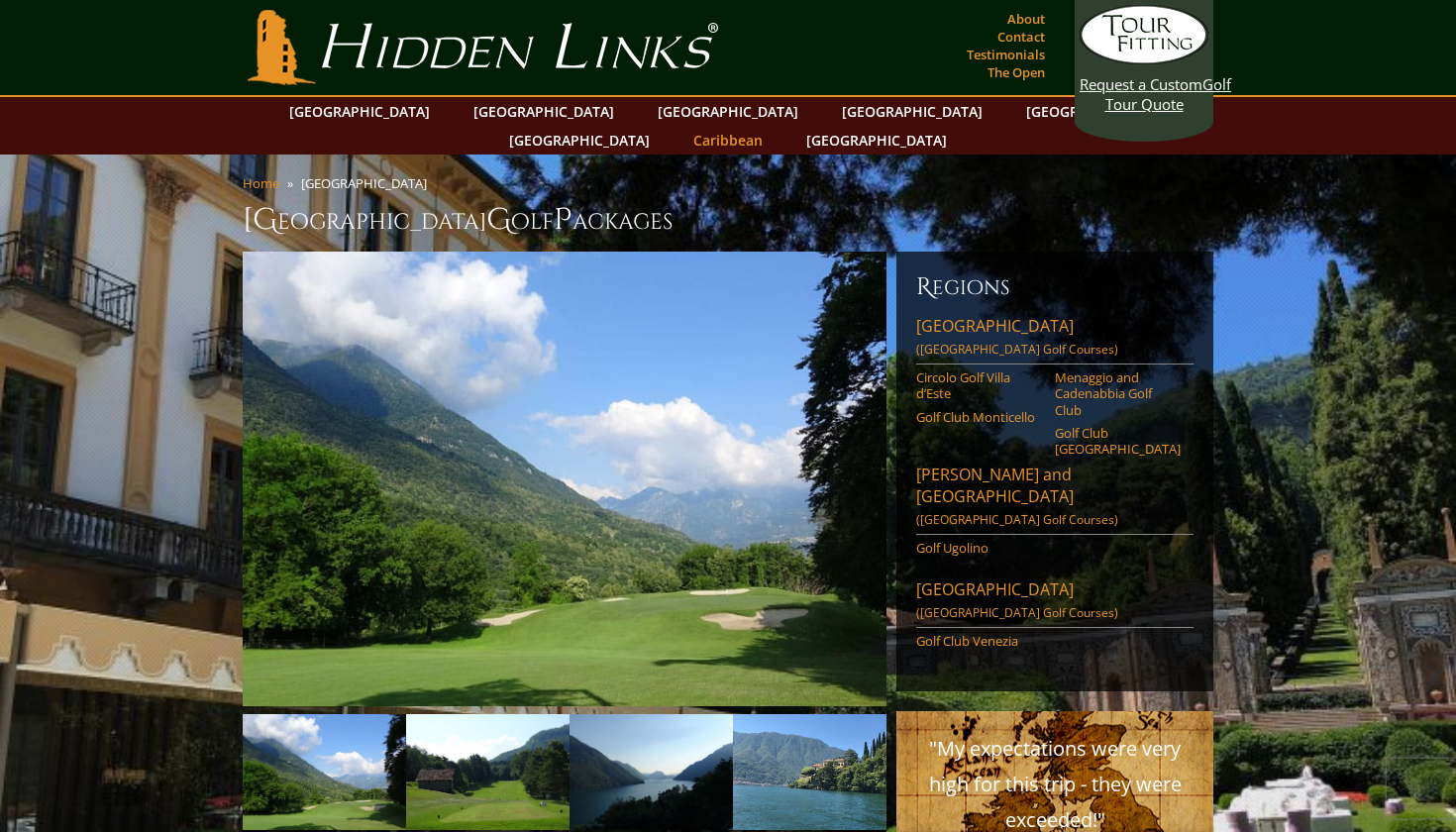
click at [773, 126] on link "Caribbean" at bounding box center [728, 140] width 89 height 29
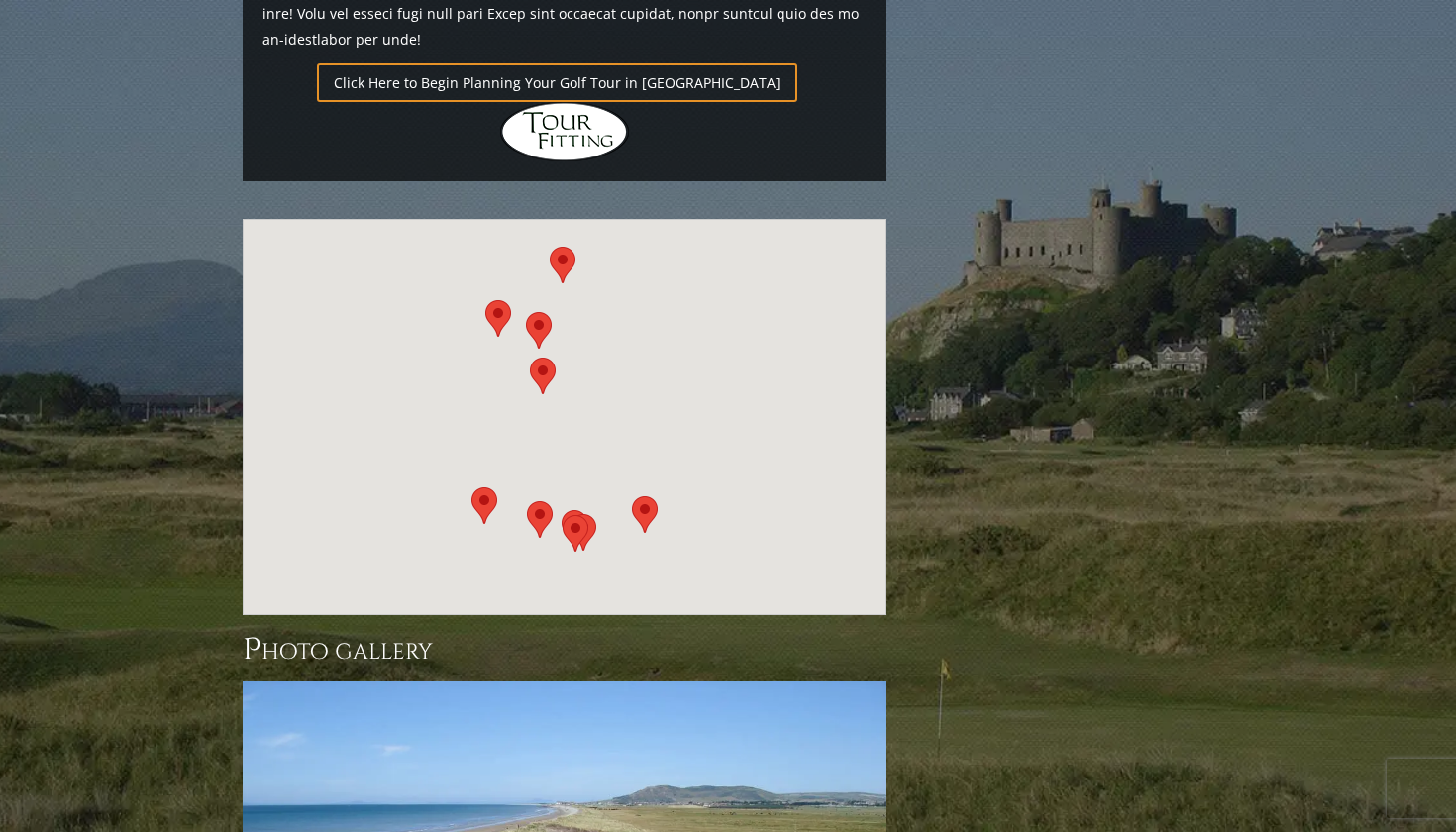
scroll to position [1904, 0]
